Goal: Task Accomplishment & Management: Manage account settings

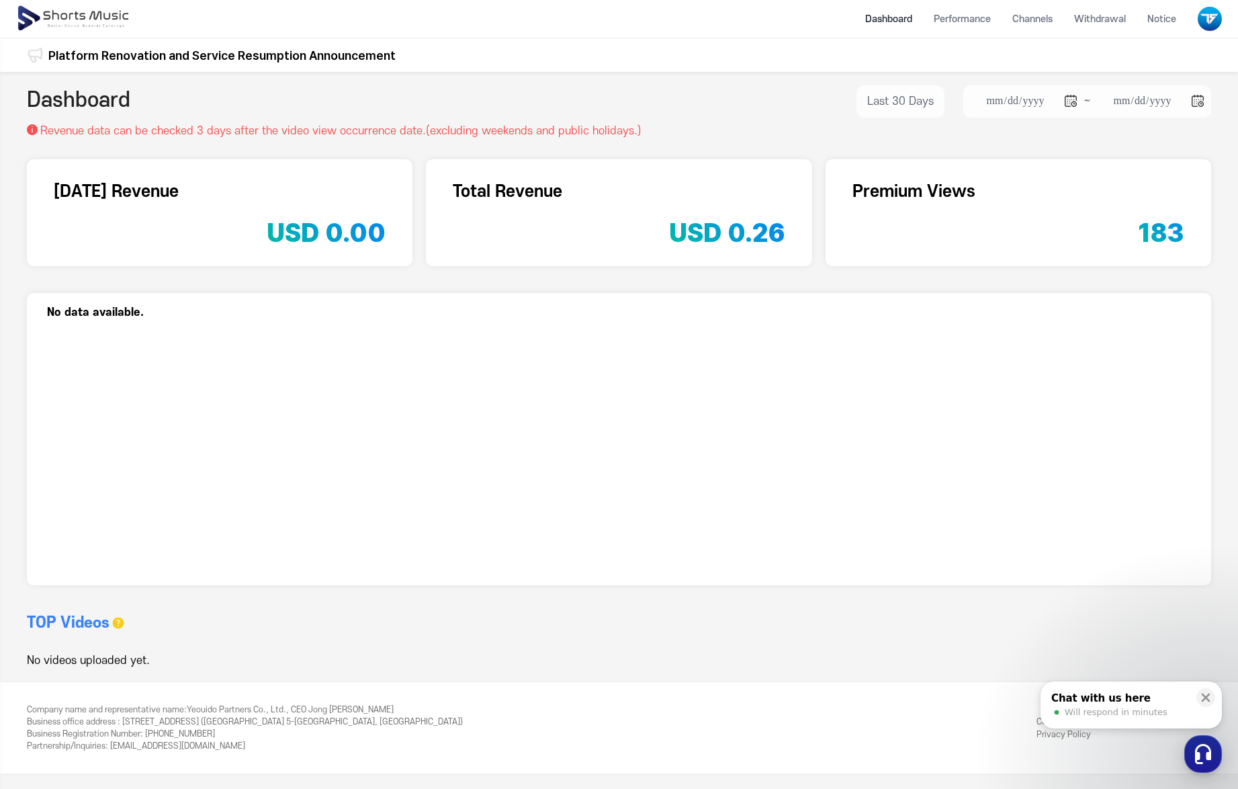
click at [1217, 19] on img at bounding box center [1210, 19] width 24 height 24
click at [1181, 119] on link "Logout" at bounding box center [1173, 128] width 86 height 24
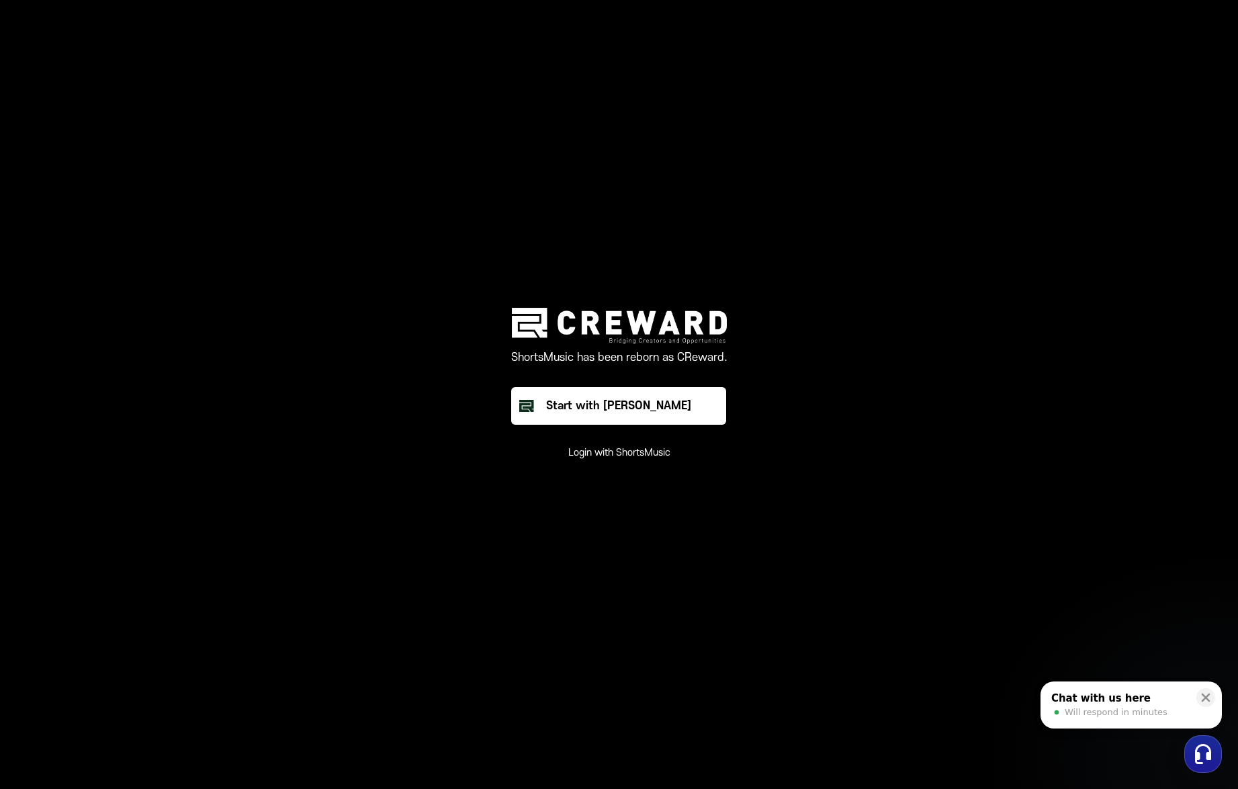
click at [635, 453] on button "Login with ShortsMusic" at bounding box center [619, 452] width 102 height 13
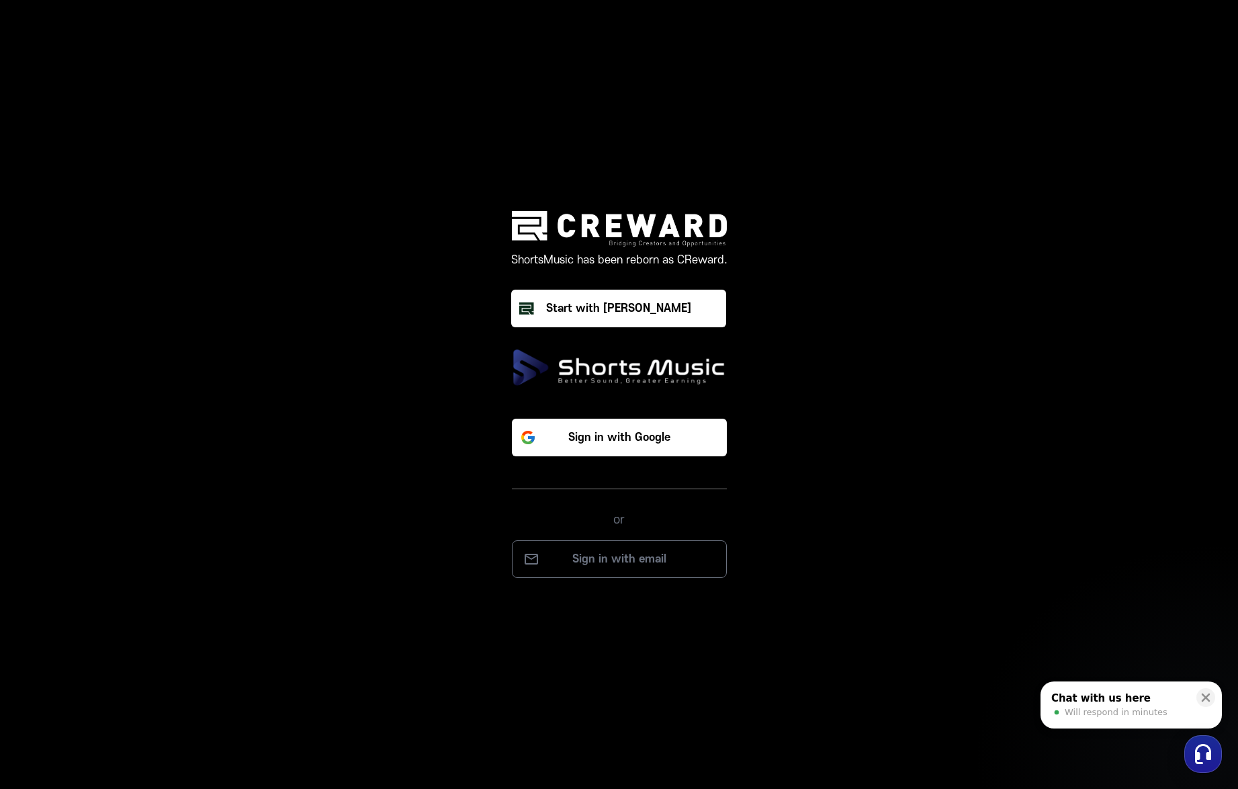
click at [616, 539] on div "Sign in with Google or Sign in with email" at bounding box center [619, 487] width 403 height 181
click at [617, 549] on button "Sign in with email" at bounding box center [619, 559] width 215 height 38
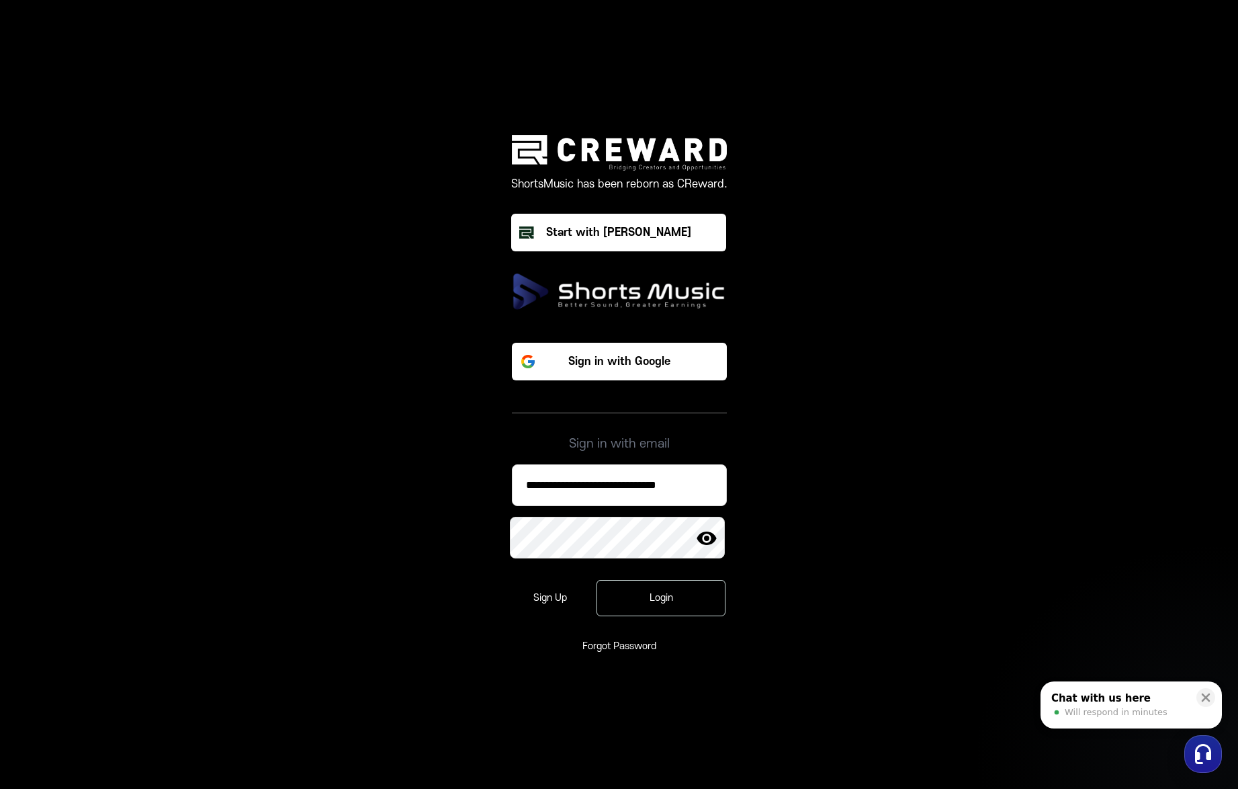
click at [642, 479] on input "**********" at bounding box center [619, 485] width 215 height 42
paste input
type input "**********"
click at [664, 598] on div "Login" at bounding box center [661, 597] width 90 height 13
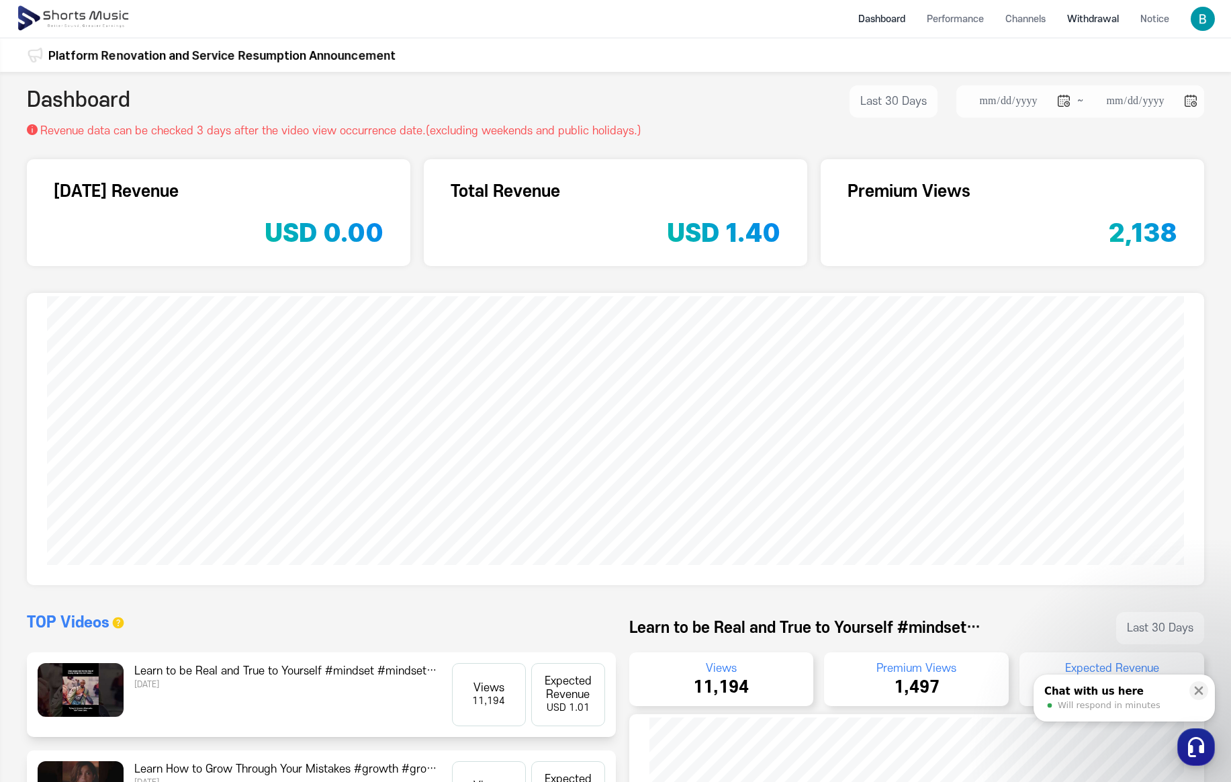
click at [1094, 24] on li "Withdrawal" at bounding box center [1093, 19] width 73 height 36
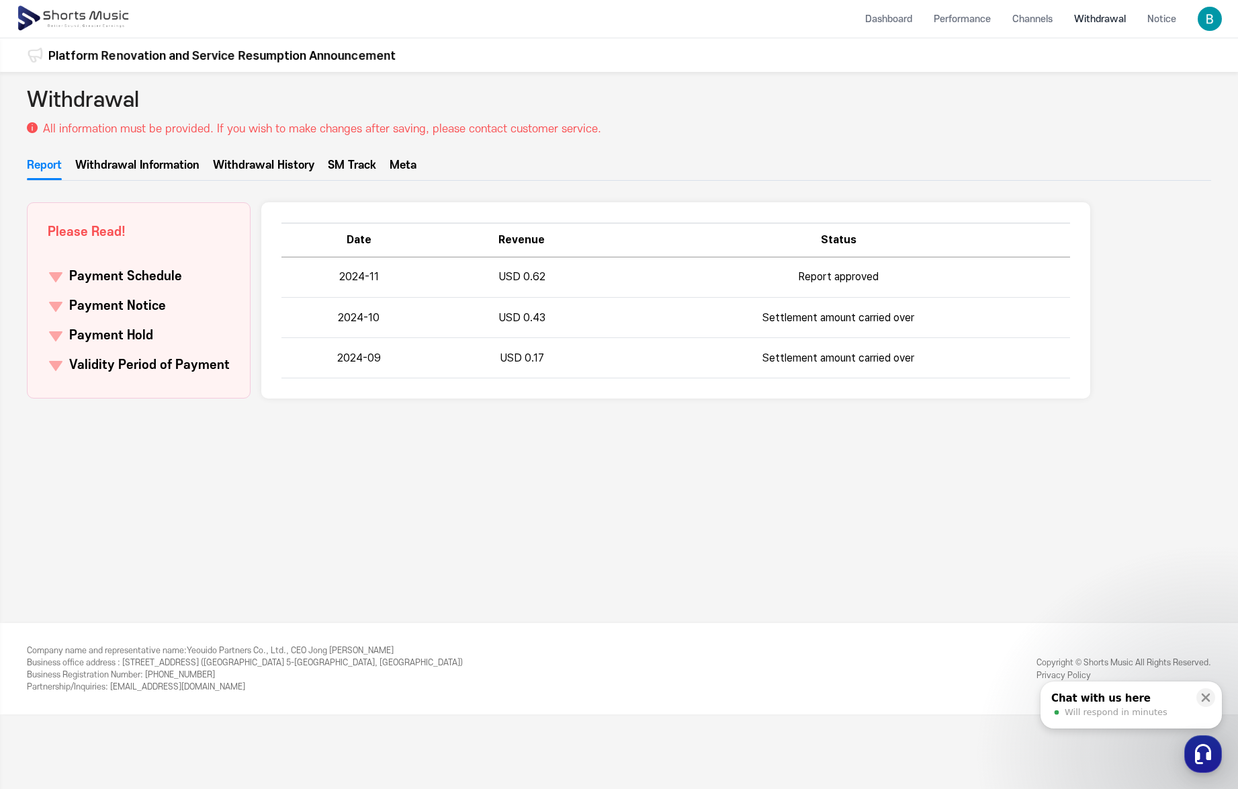
click at [377, 171] on ul "Report Withdrawal Information Withdrawal History SM Track Meta" at bounding box center [619, 169] width 1184 height 24
click at [404, 170] on link "Meta" at bounding box center [403, 168] width 27 height 23
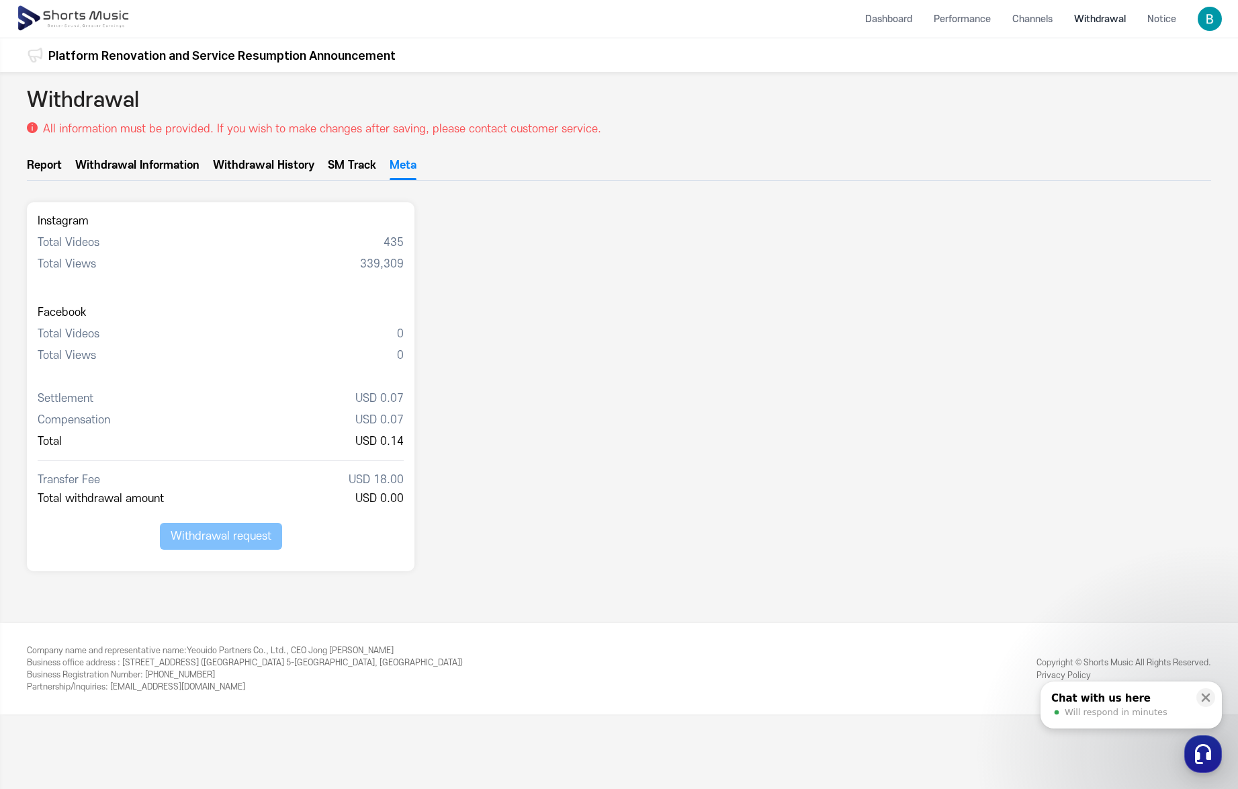
click at [487, 206] on div "Instagram Total Videos 435 Total Views 339,309 Facebook Total Videos 0 Total Vi…" at bounding box center [619, 386] width 1184 height 369
click at [488, 206] on div "Instagram Total Videos 435 Total Views 339,309 Facebook Total Videos 0 Total Vi…" at bounding box center [619, 386] width 1184 height 369
click at [502, 257] on div "Instagram Total Videos 435 Total Views 339,309 Facebook Total Videos 0 Total Vi…" at bounding box center [619, 386] width 1184 height 369
